Goal: Information Seeking & Learning: Find specific fact

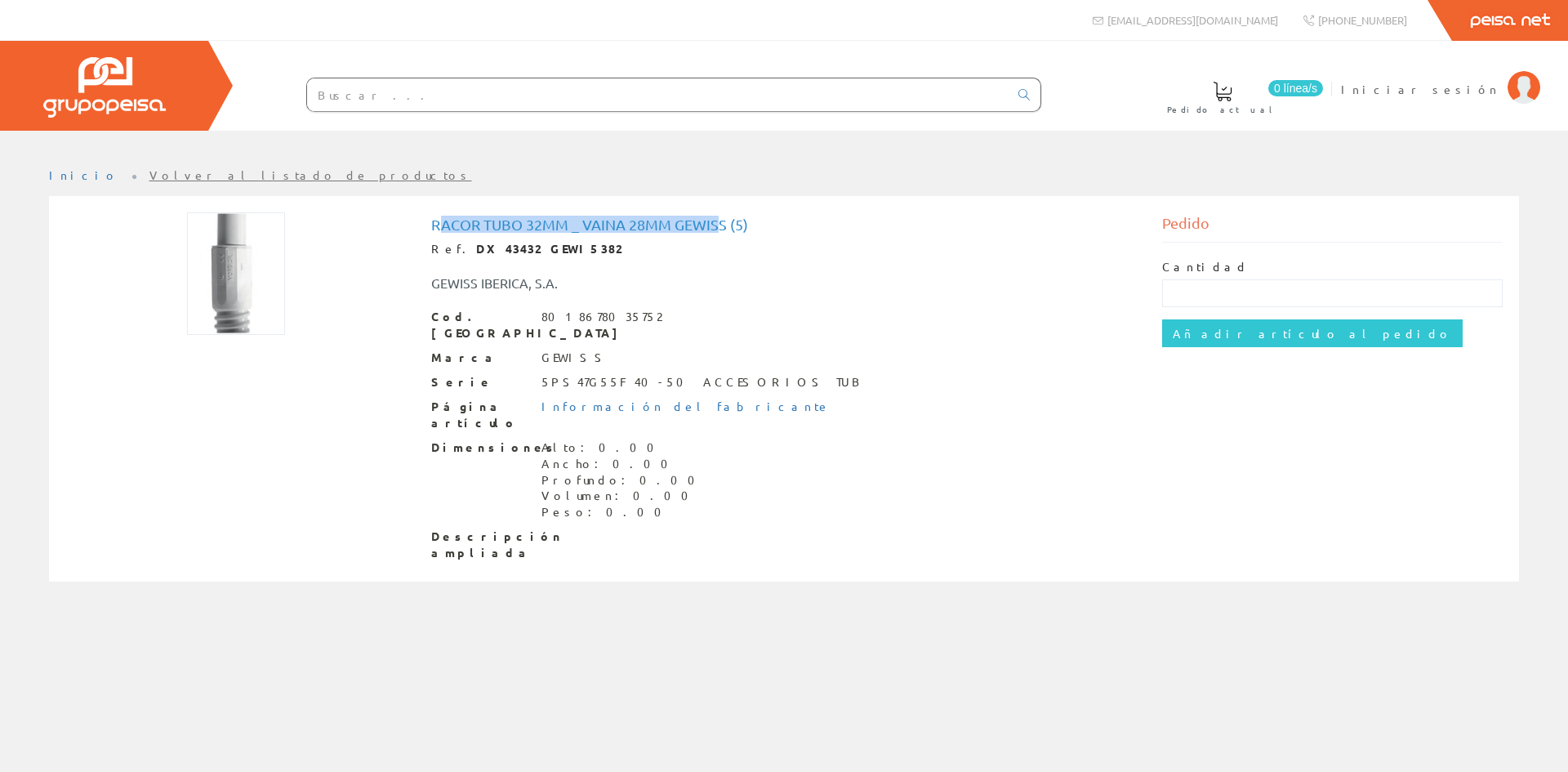
drag, startPoint x: 446, startPoint y: 220, endPoint x: 717, endPoint y: 212, distance: 271.1
click at [717, 212] on div "Racor Tubo 32mm _ Vaina 28mm Gewiss (5) Ref. DX43432 GEWI5382 GEWISS IBERICA, S…" at bounding box center [784, 391] width 731 height 357
click at [476, 252] on strong "DX43432 GEWI5382" at bounding box center [549, 248] width 145 height 15
copy strong "DX43432"
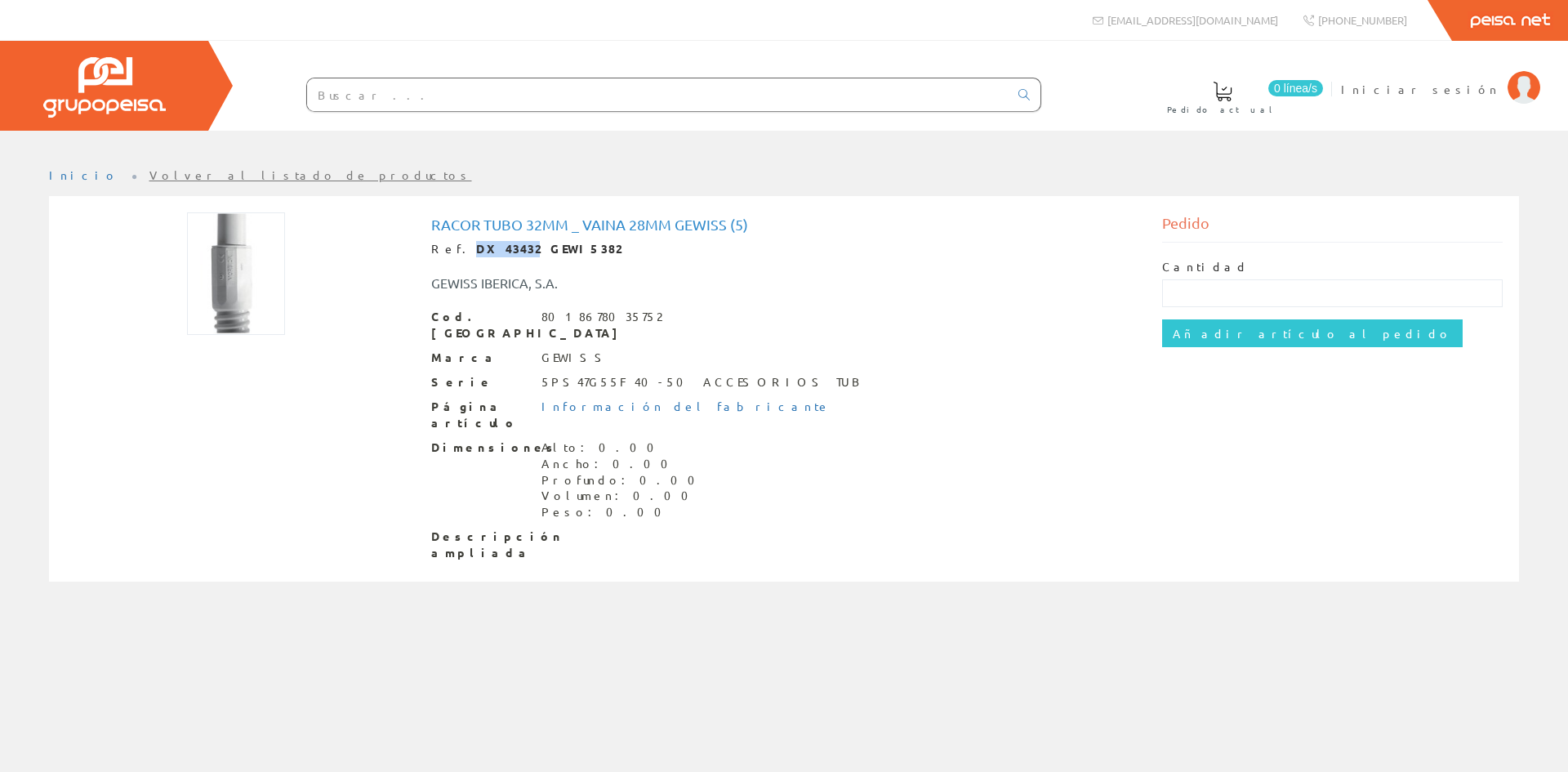
click at [612, 220] on h1 "Racor Tubo 32mm _ Vaina 28mm Gewiss (5)" at bounding box center [785, 224] width 707 height 16
drag, startPoint x: 443, startPoint y: 222, endPoint x: 667, endPoint y: 257, distance: 226.7
click at [667, 257] on div "Racor Tubo 32mm _ Vaina 28mm Gewiss (5) Ref. DX43432 GEWI5382 GEWISS IBERICA, S…" at bounding box center [785, 388] width 707 height 344
click at [774, 224] on h1 "Racor Tubo 32mm _ Vaina 28mm Gewiss (5)" at bounding box center [785, 224] width 707 height 16
click at [242, 286] on img at bounding box center [236, 273] width 98 height 122
